Goal: Task Accomplishment & Management: Use online tool/utility

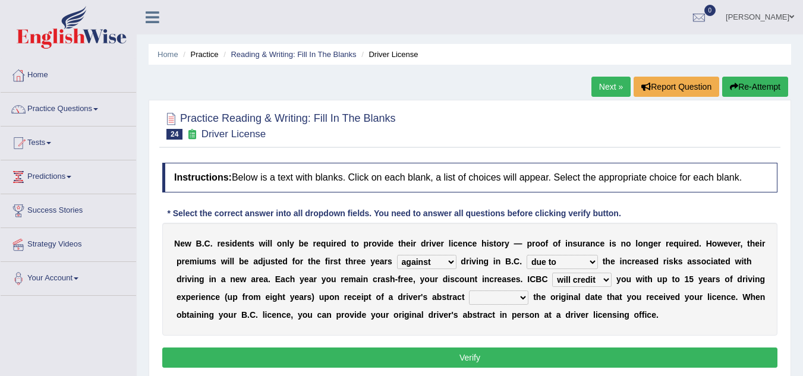
select select "against"
select select "due to"
select select "will credit"
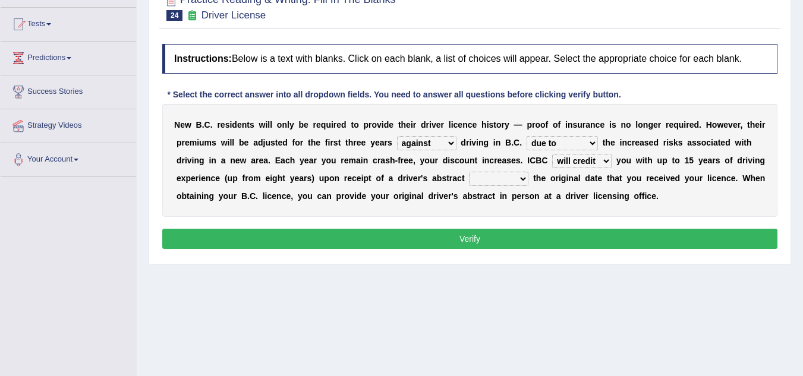
click at [520, 178] on select "showing show shows shown" at bounding box center [498, 179] width 59 height 14
select select "showing"
click at [469, 172] on select "showing show shows shown" at bounding box center [498, 179] width 59 height 14
click at [485, 235] on button "Verify" at bounding box center [470, 239] width 616 height 20
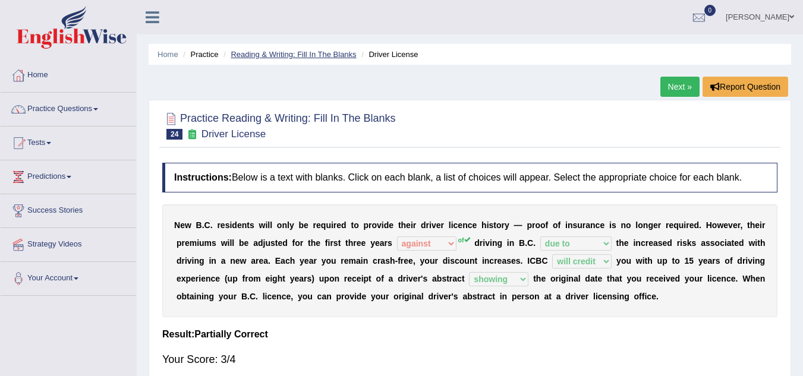
click at [295, 54] on link "Reading & Writing: Fill In The Blanks" at bounding box center [293, 54] width 125 height 9
